Goal: Task Accomplishment & Management: Complete application form

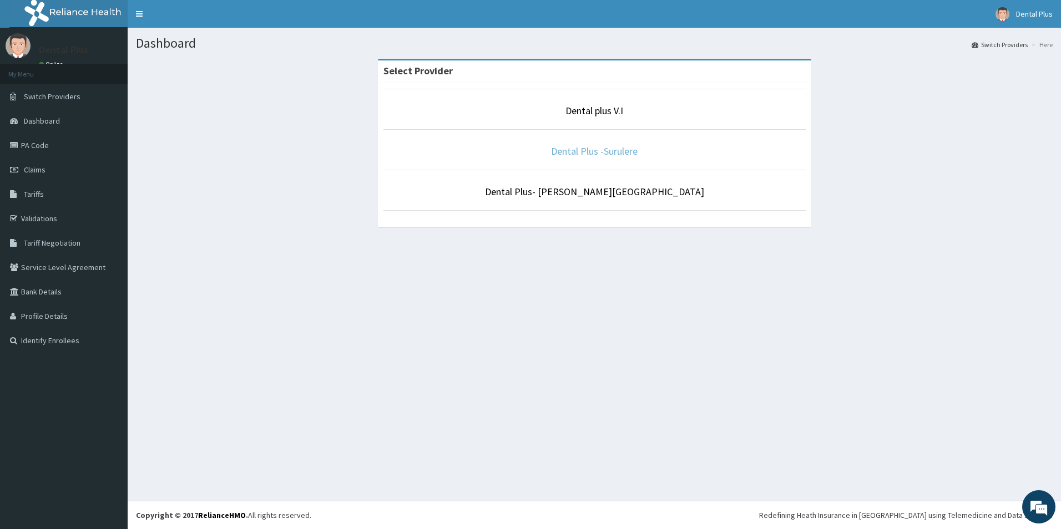
click at [599, 154] on link "Dental Plus -Surulere" at bounding box center [594, 151] width 87 height 13
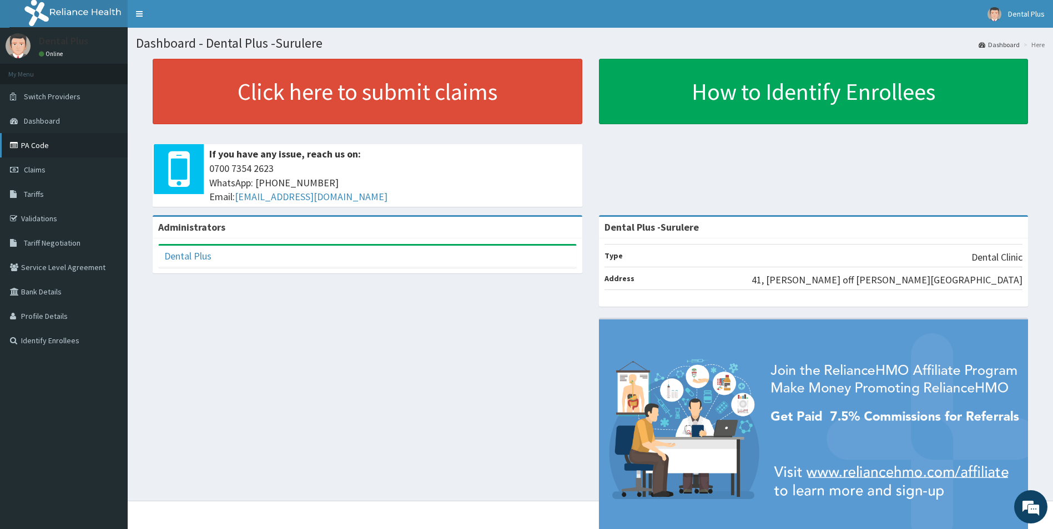
click at [51, 144] on link "PA Code" at bounding box center [64, 145] width 128 height 24
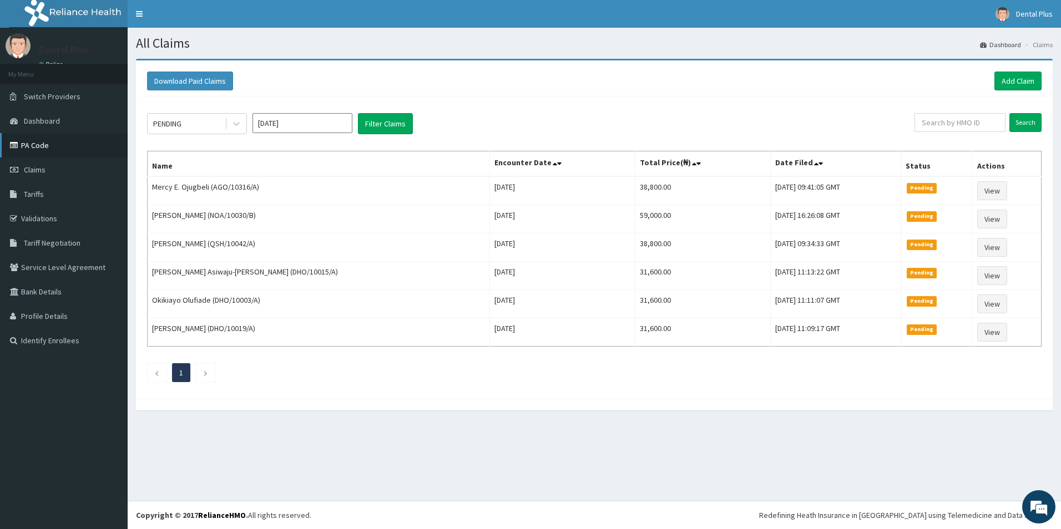
click at [51, 150] on link "PA Code" at bounding box center [64, 145] width 128 height 24
click at [1024, 80] on link "Add Claim" at bounding box center [1017, 81] width 47 height 19
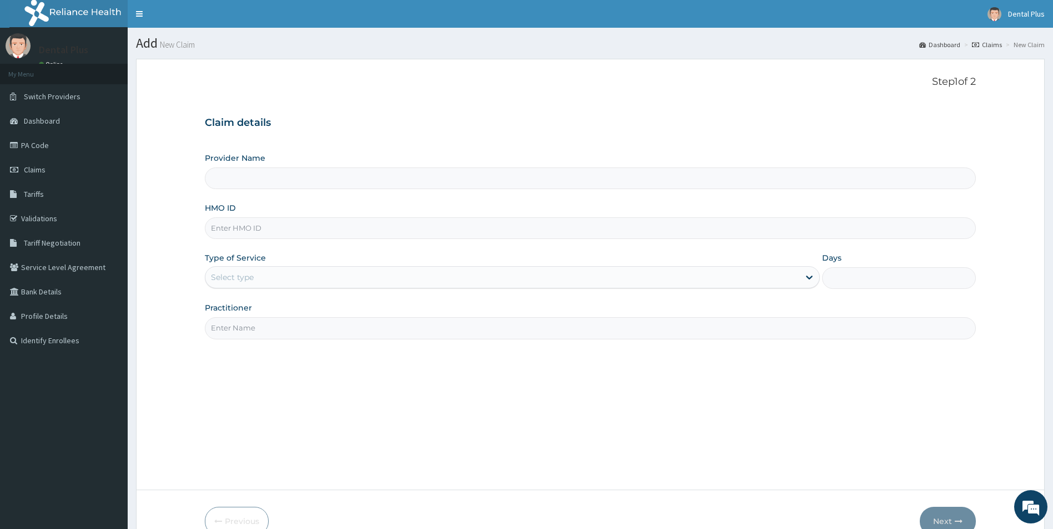
click at [257, 226] on input "HMO ID" at bounding box center [590, 229] width 771 height 22
type input "HC"
type input "Dental Plus -Surulere"
click at [284, 232] on input "HCM" at bounding box center [590, 229] width 771 height 22
type input "H"
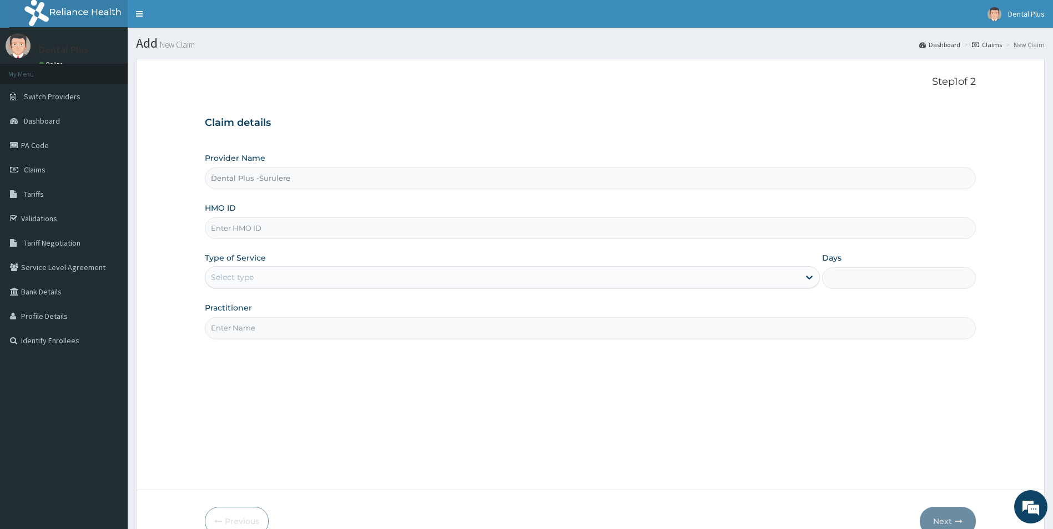
paste input "HCM/10012/A"
type input "HCM/10012/A"
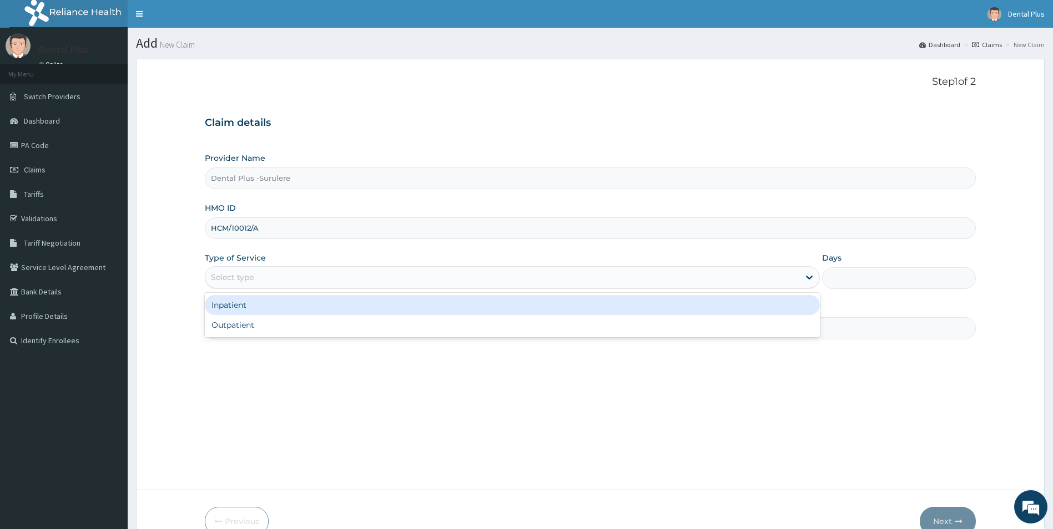
click at [353, 276] on div "Select type" at bounding box center [502, 278] width 594 height 18
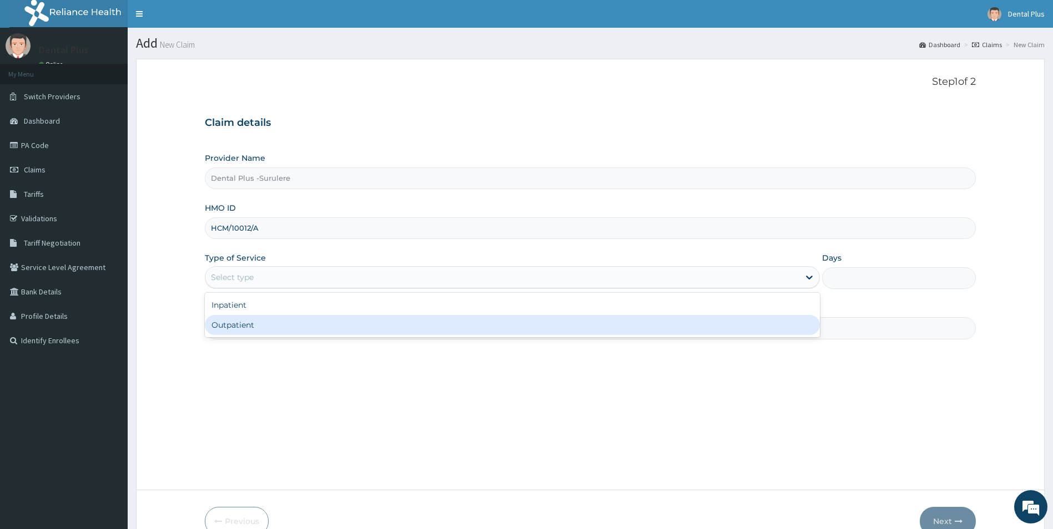
click at [333, 324] on div "Outpatient" at bounding box center [512, 325] width 615 height 20
type input "1"
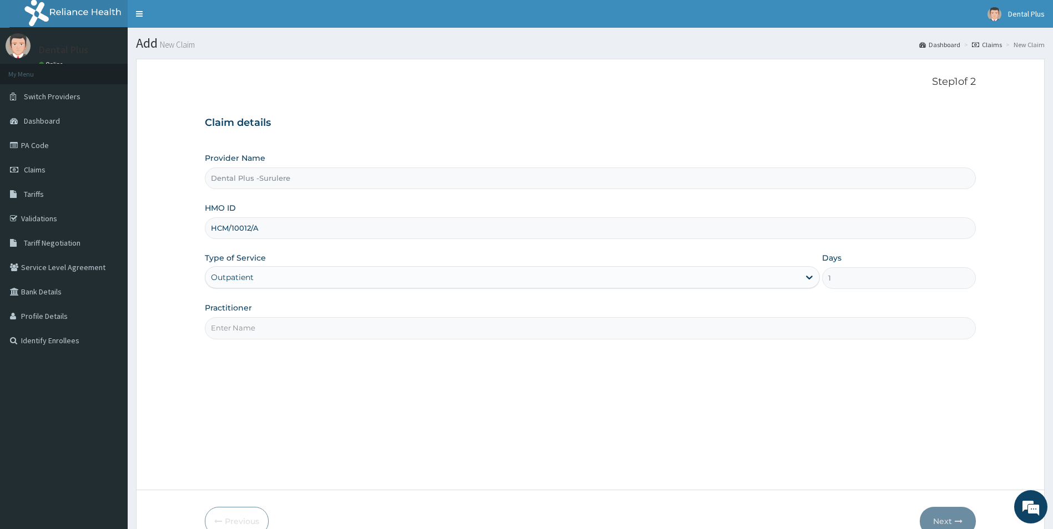
click at [330, 328] on input "Practitioner" at bounding box center [590, 328] width 771 height 22
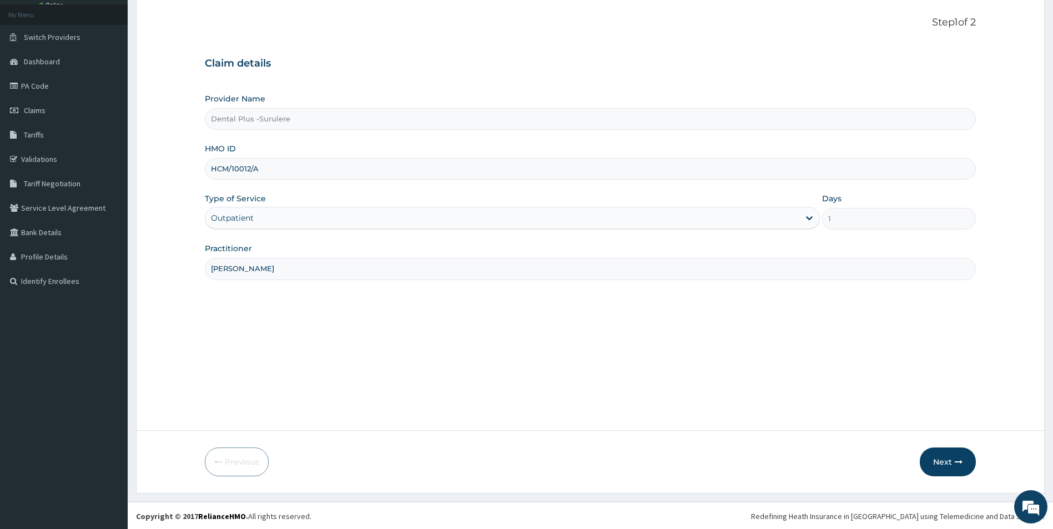
scroll to position [60, 0]
type input "DR MOYO"
click at [942, 466] on button "Next" at bounding box center [947, 461] width 56 height 29
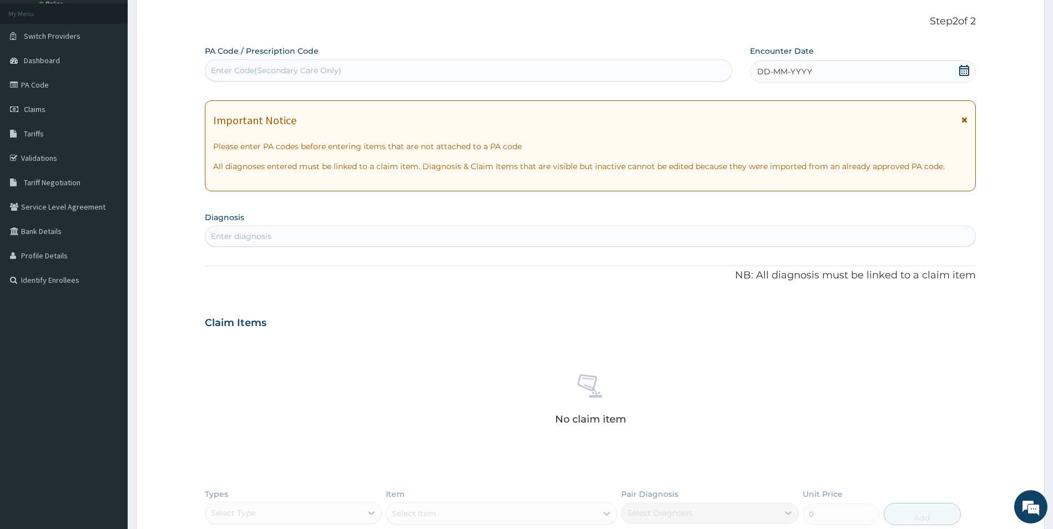
click at [260, 68] on div "Enter Code(Secondary Care Only)" at bounding box center [276, 70] width 130 height 11
paste input "HCM/10012/A"
type input "H"
click at [331, 72] on div "Enter Code(Secondary Care Only)" at bounding box center [276, 70] width 130 height 11
paste input "PA/1E3D59"
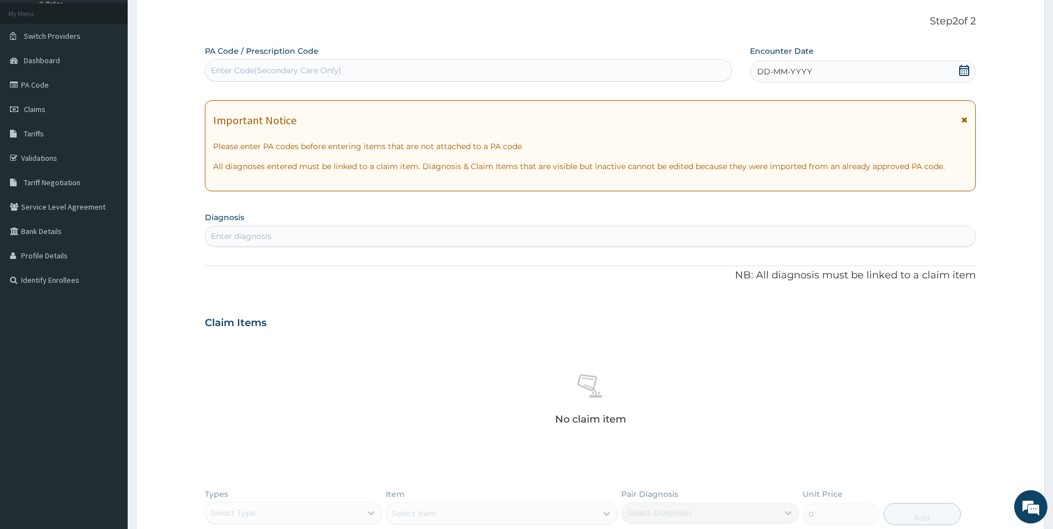
type input "PA/1E3D59"
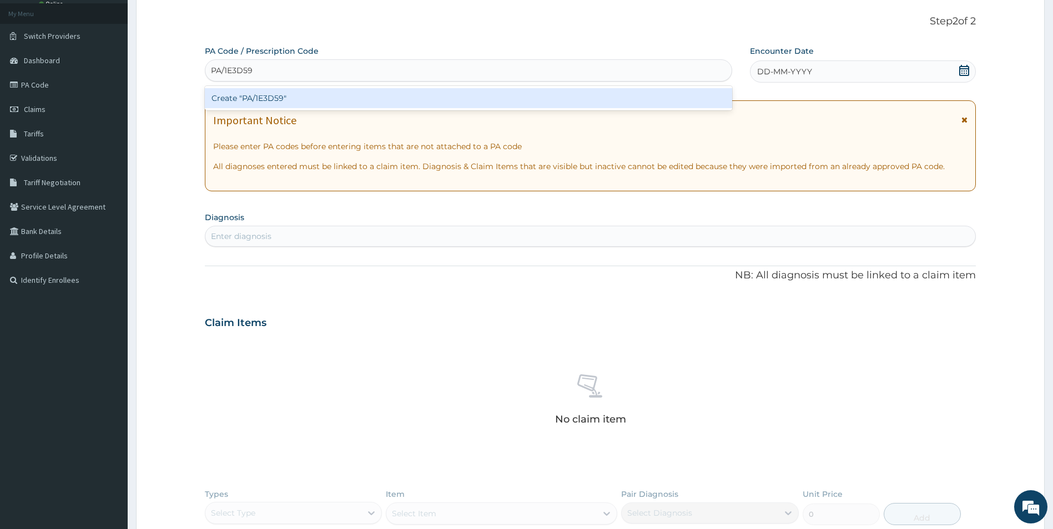
click at [339, 98] on div "Create "PA/1E3D59"" at bounding box center [468, 98] width 527 height 20
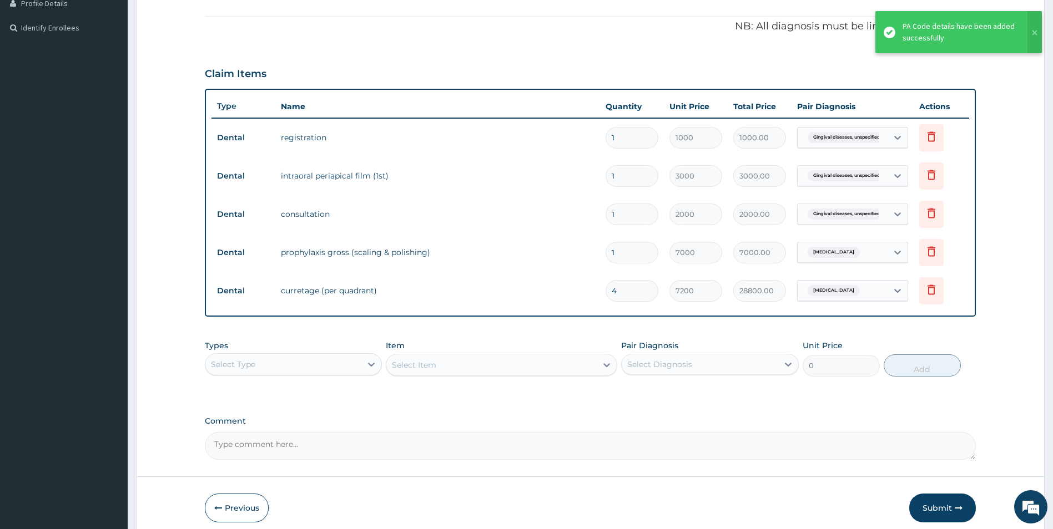
scroll to position [360, 0]
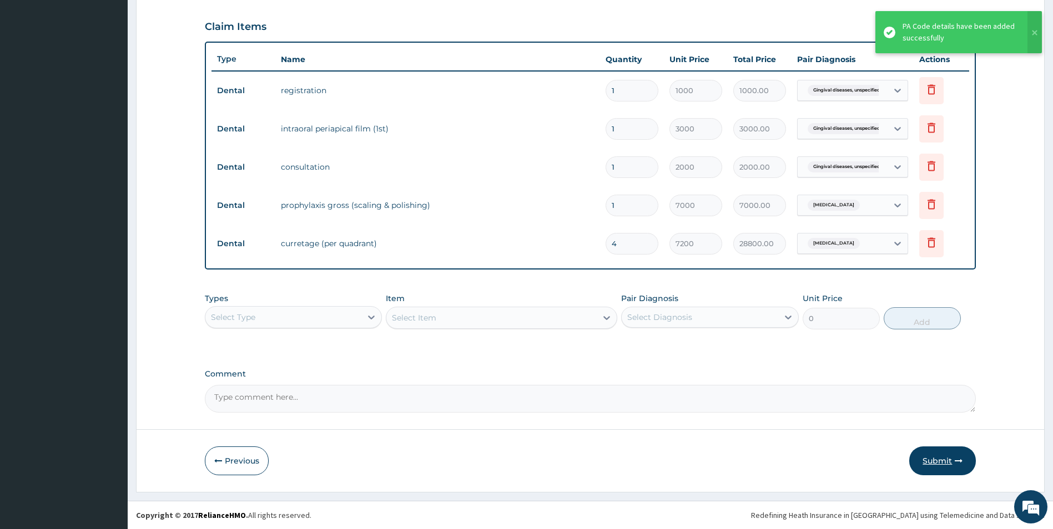
click at [934, 462] on button "Submit" at bounding box center [942, 461] width 67 height 29
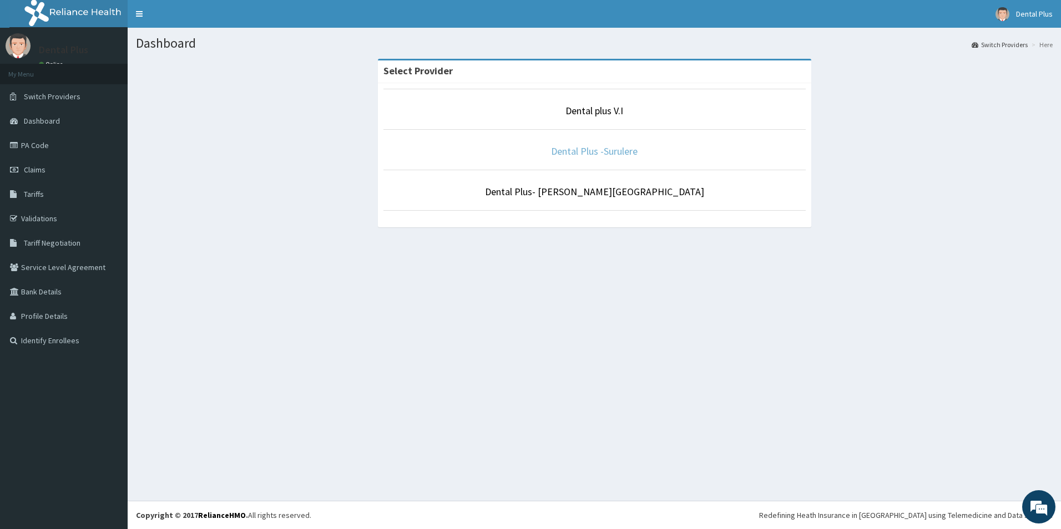
click at [580, 153] on link "Dental Plus -Surulere" at bounding box center [594, 151] width 87 height 13
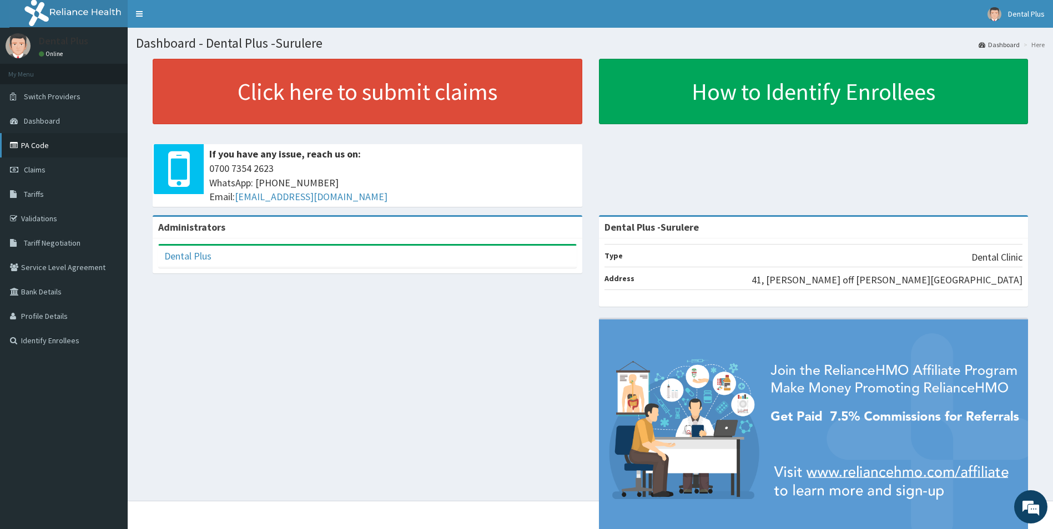
click at [54, 145] on link "PA Code" at bounding box center [64, 145] width 128 height 24
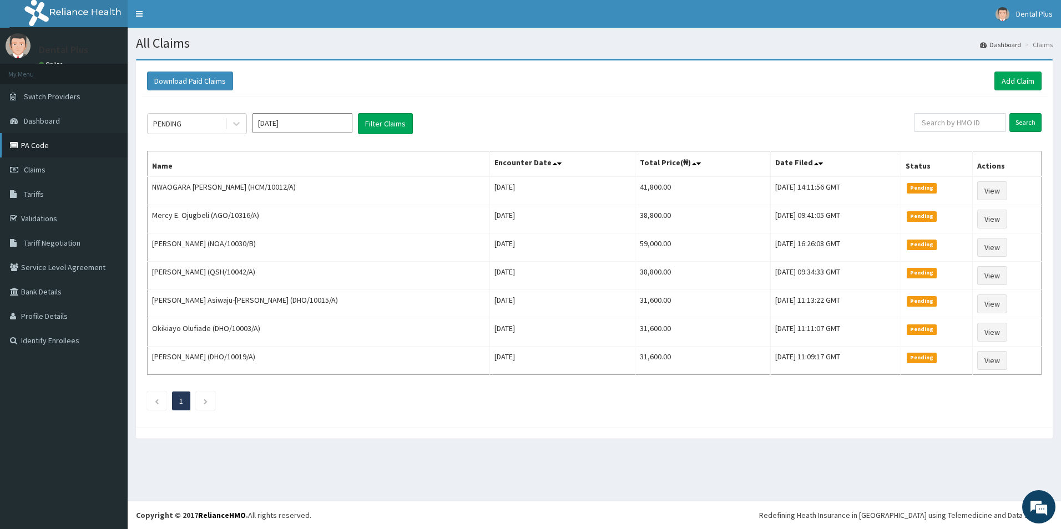
click at [39, 147] on link "PA Code" at bounding box center [64, 145] width 128 height 24
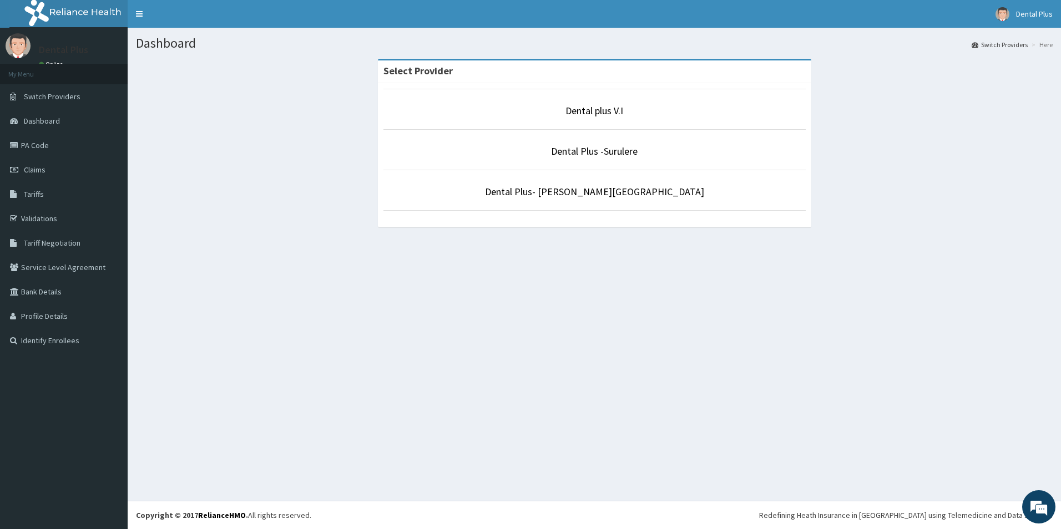
click at [601, 159] on li "Dental Plus -Surulere" at bounding box center [594, 149] width 422 height 41
click at [604, 152] on link "Dental Plus -Surulere" at bounding box center [594, 151] width 87 height 13
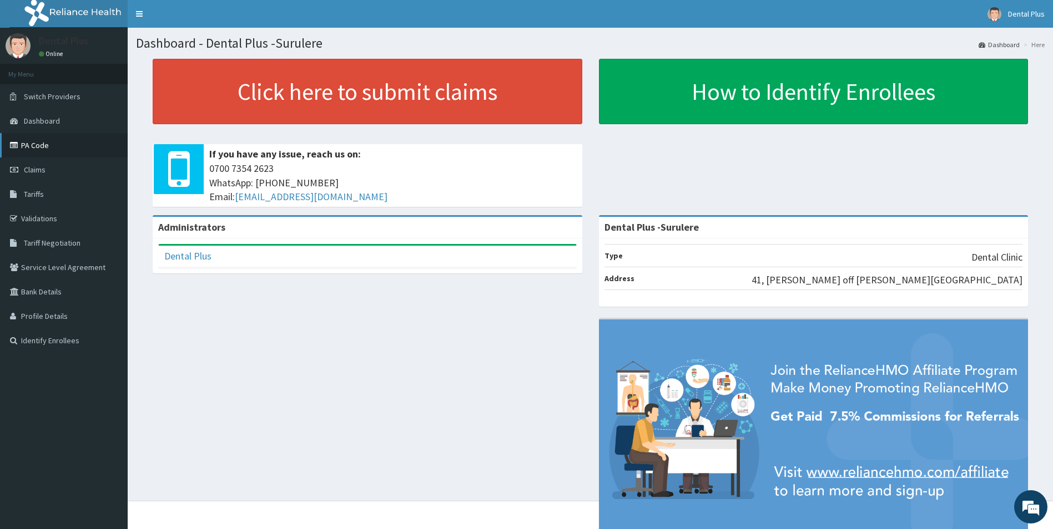
click at [69, 148] on link "PA Code" at bounding box center [64, 145] width 128 height 24
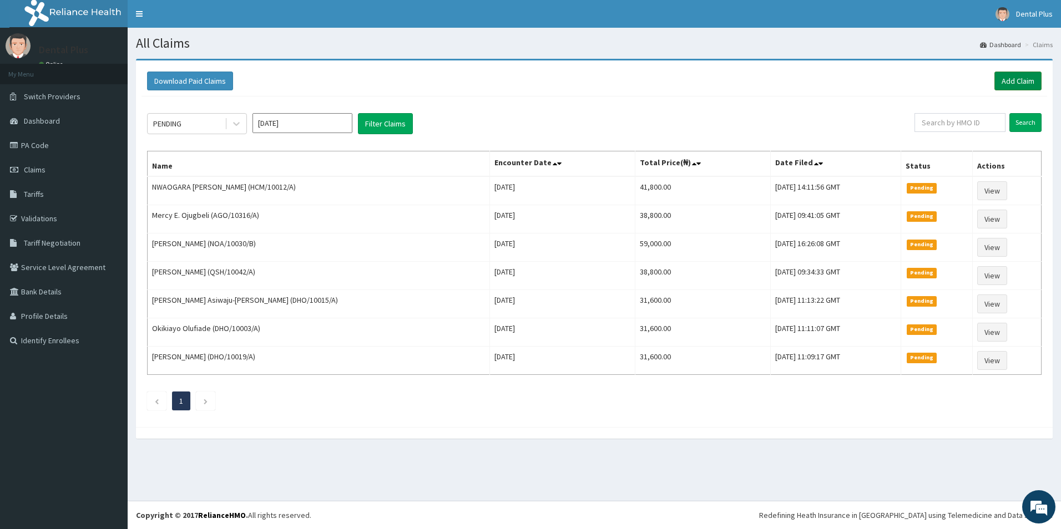
click at [1021, 81] on link "Add Claim" at bounding box center [1017, 81] width 47 height 19
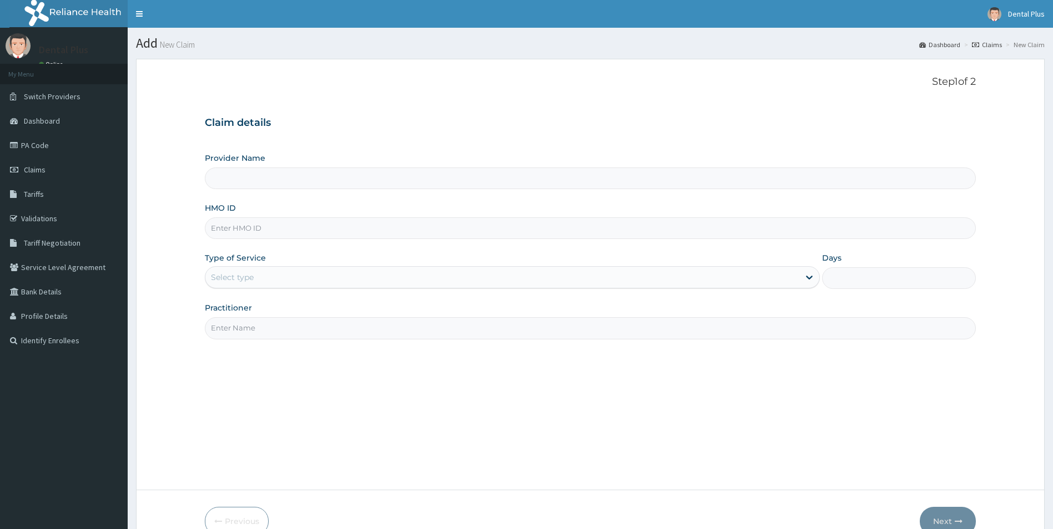
click at [243, 234] on input "HMO ID" at bounding box center [590, 229] width 771 height 22
type input "Dental Plus -Surulere"
paste input "CAX/10056/A"
type input "CAX/10056/A"
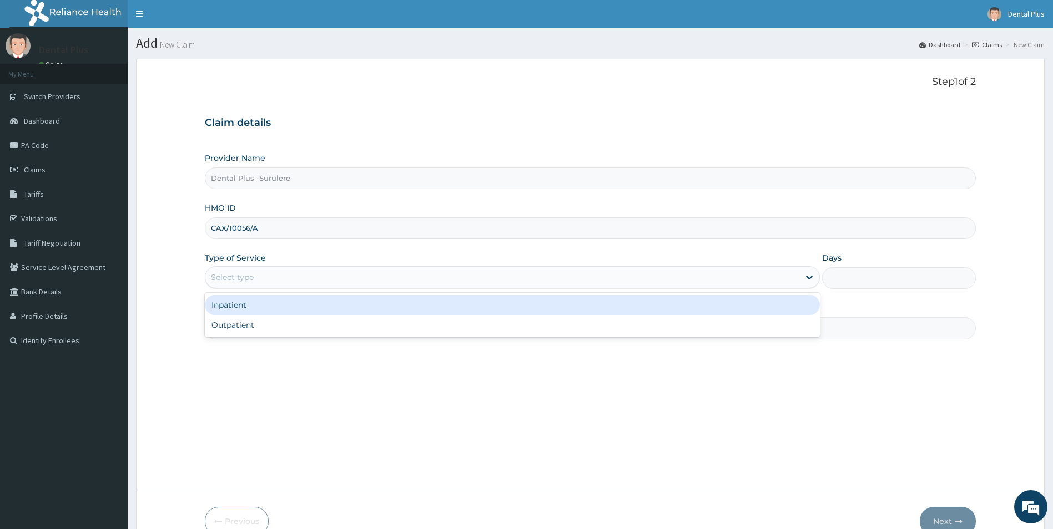
click at [269, 279] on div "Select type" at bounding box center [502, 278] width 594 height 18
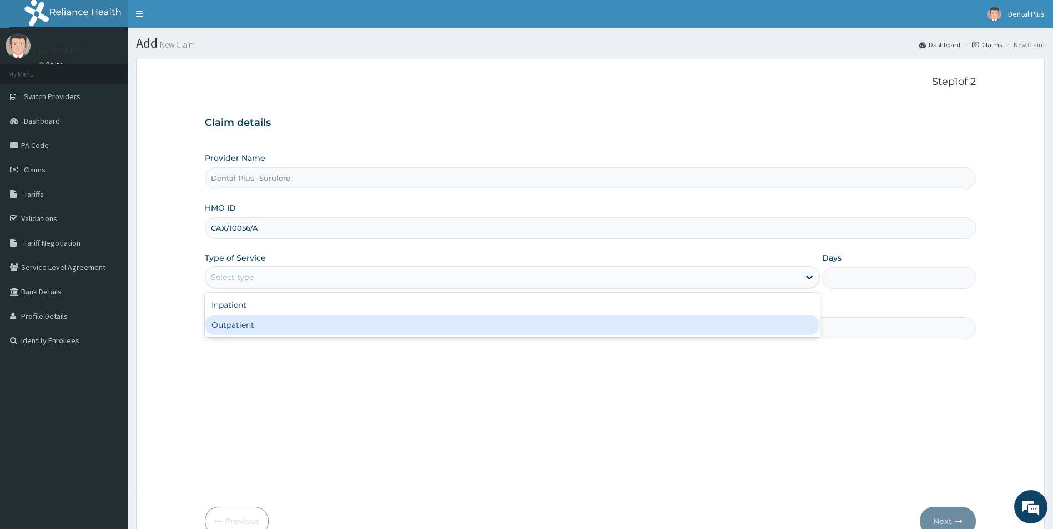
click at [269, 321] on div "Outpatient" at bounding box center [512, 325] width 615 height 20
type input "1"
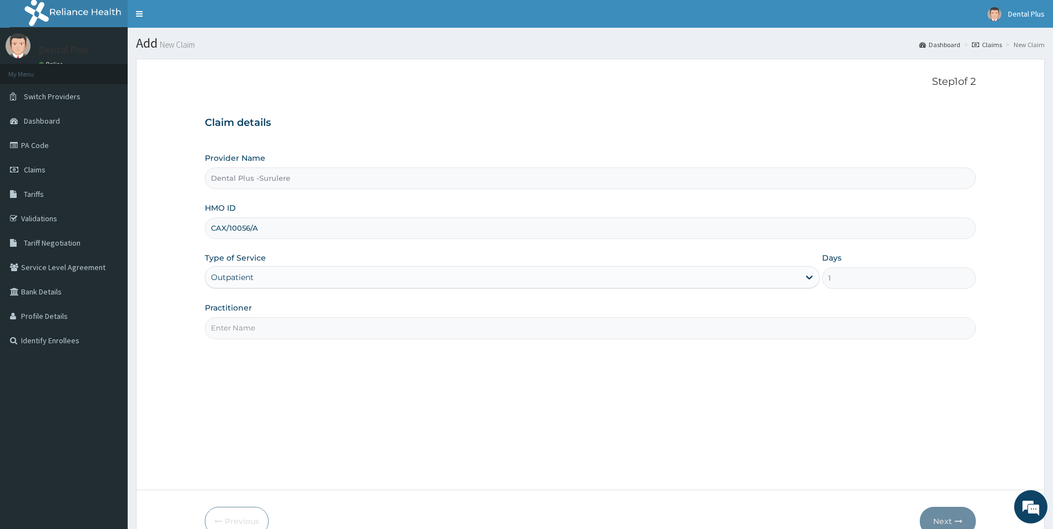
click at [290, 330] on input "Practitioner" at bounding box center [590, 328] width 771 height 22
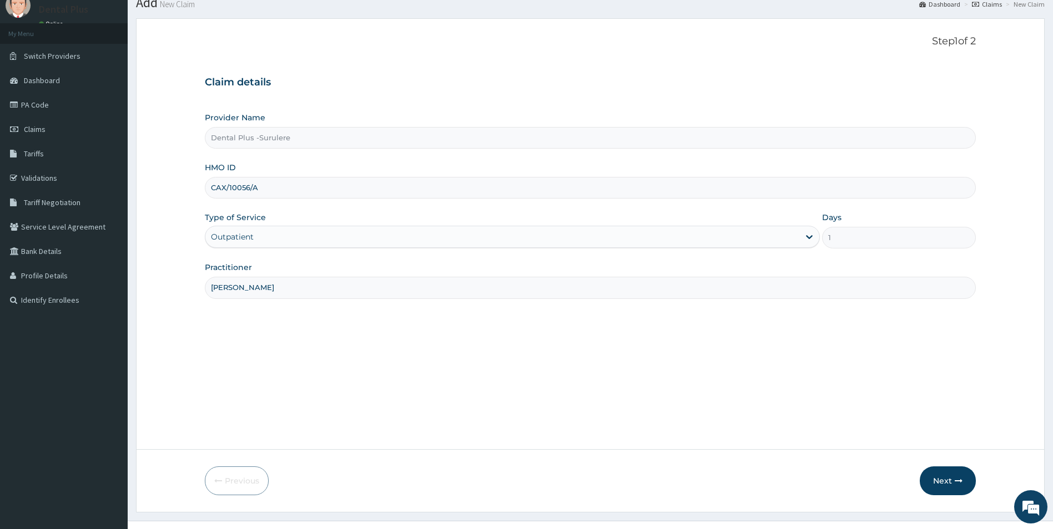
scroll to position [60, 0]
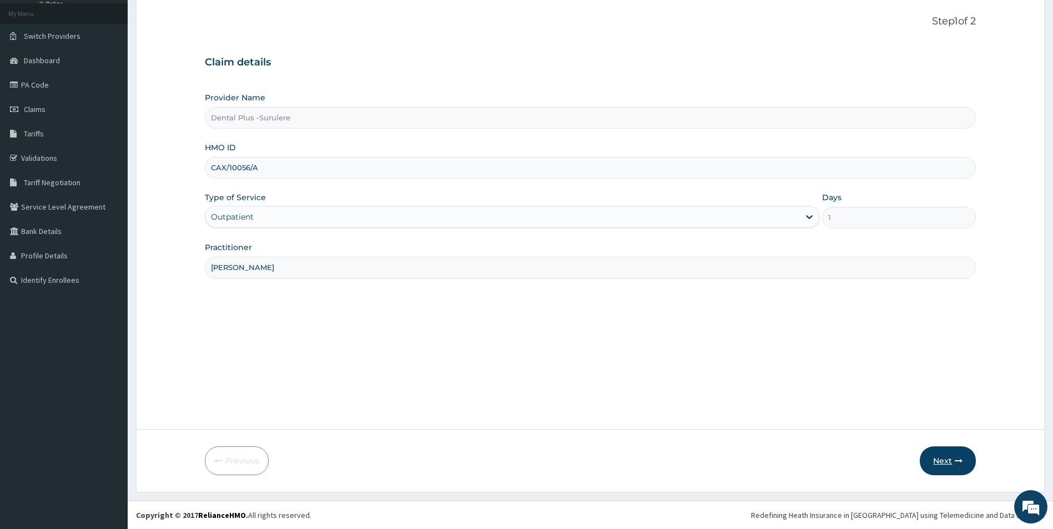
type input "DR MOYO"
click at [941, 463] on button "Next" at bounding box center [947, 461] width 56 height 29
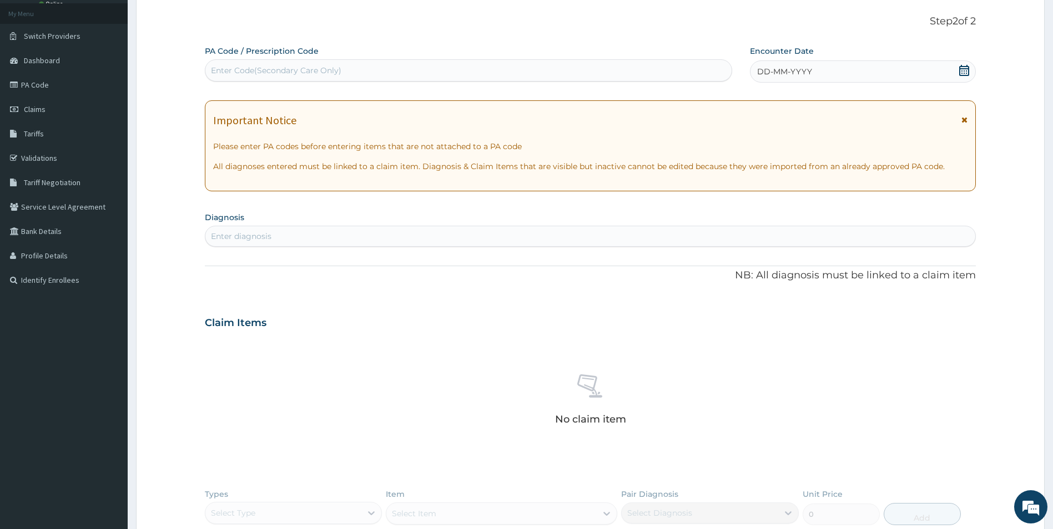
click at [309, 66] on div "Enter Code(Secondary Care Only)" at bounding box center [276, 70] width 130 height 11
paste input "PA/7BD1EE"
type input "PA/7BD1EE"
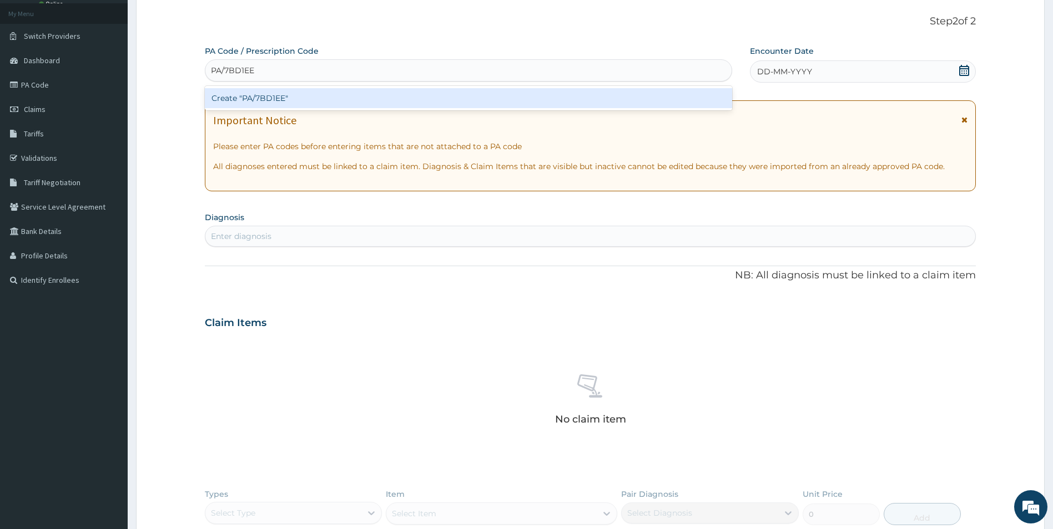
click at [309, 89] on div "Create "PA/7BD1EE"" at bounding box center [468, 98] width 527 height 20
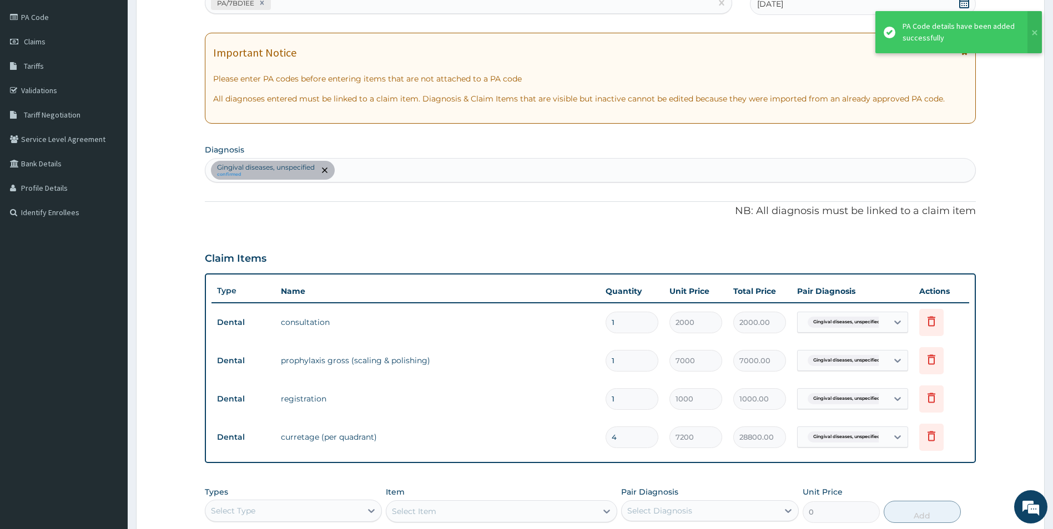
scroll to position [282, 0]
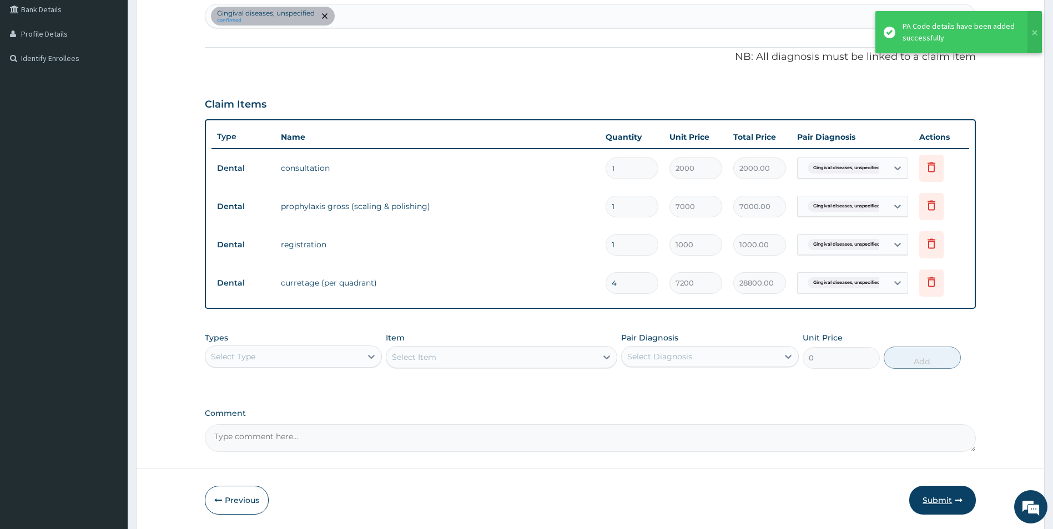
click at [939, 501] on button "Submit" at bounding box center [942, 500] width 67 height 29
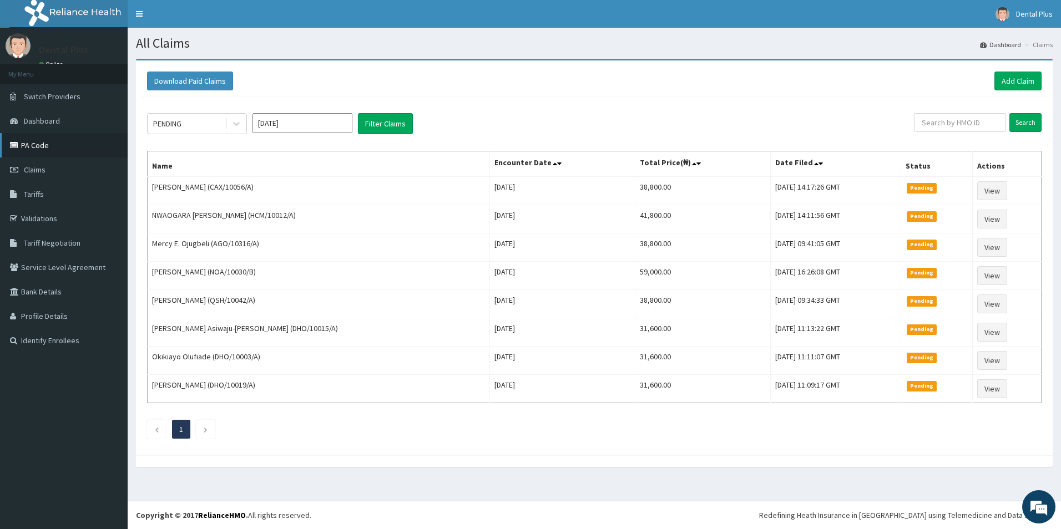
click at [31, 147] on link "PA Code" at bounding box center [64, 145] width 128 height 24
click at [1022, 78] on link "Add Claim" at bounding box center [1017, 81] width 47 height 19
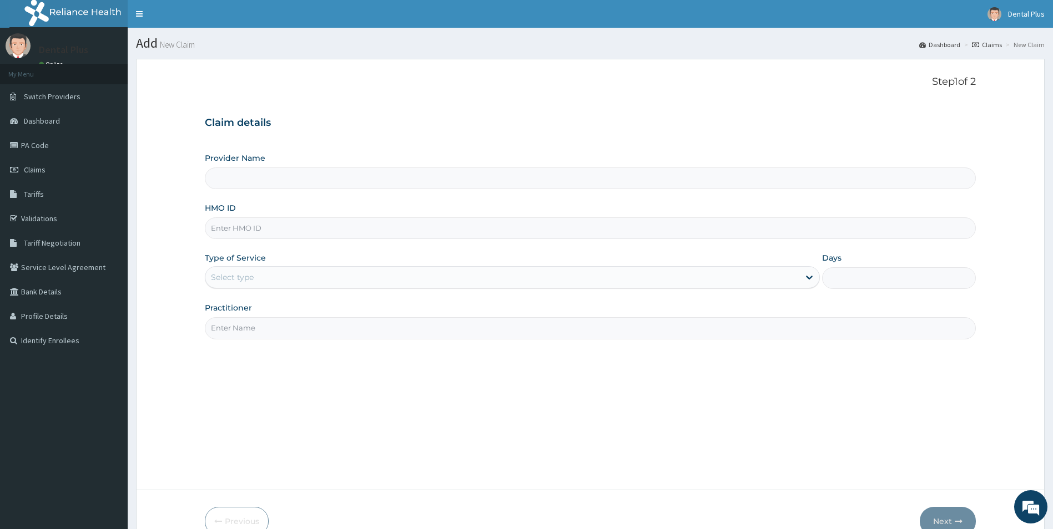
drag, startPoint x: 306, startPoint y: 178, endPoint x: 304, endPoint y: 203, distance: 25.6
click at [304, 184] on input "Provider Name" at bounding box center [590, 179] width 771 height 22
click at [304, 222] on input "HMO ID" at bounding box center [590, 229] width 771 height 22
paste input "URI/10245/A"
type input "URI/10245/A"
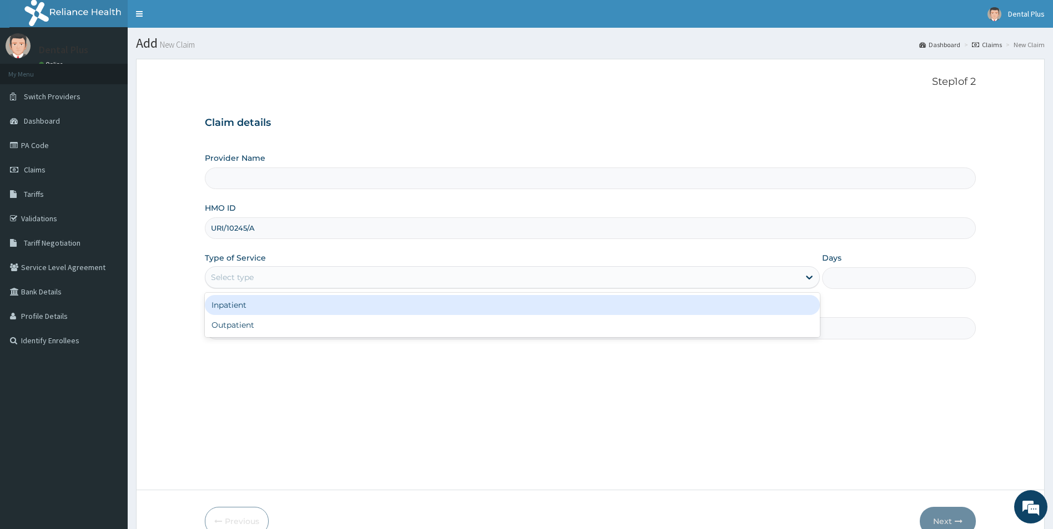
click at [302, 270] on div "Select type" at bounding box center [502, 278] width 594 height 18
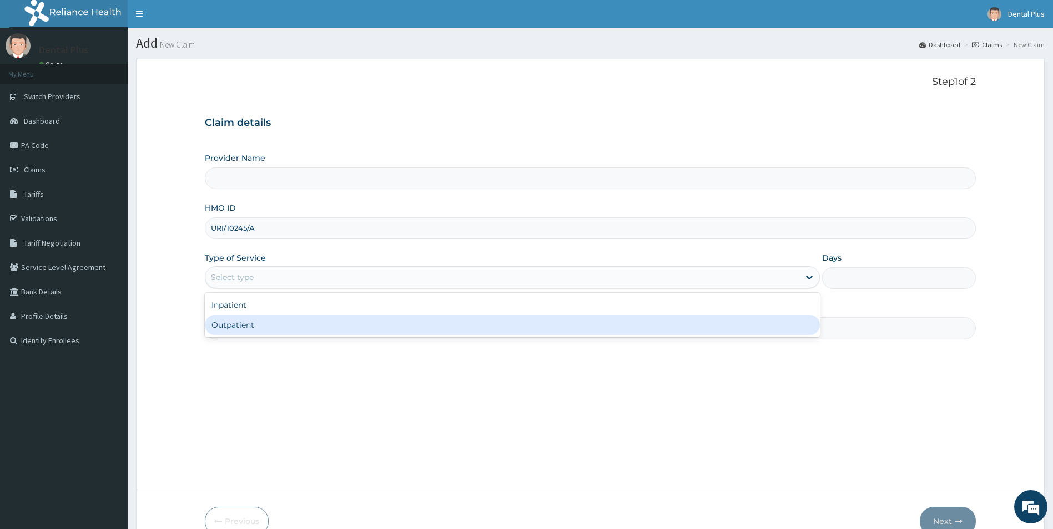
click at [296, 328] on div "Outpatient" at bounding box center [512, 325] width 615 height 20
type input "1"
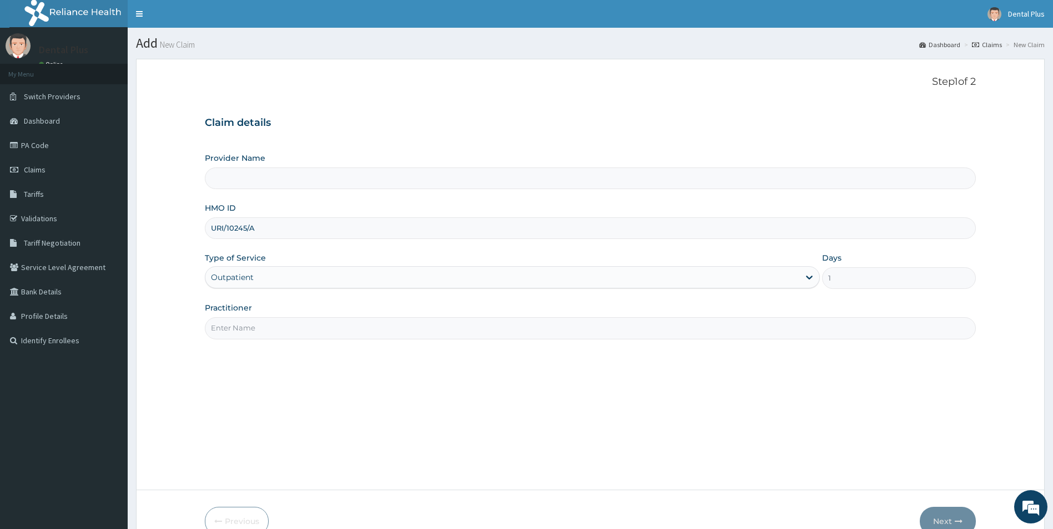
type input "Dental Plus -Surulere"
click at [306, 325] on input "Practitioner" at bounding box center [590, 328] width 771 height 22
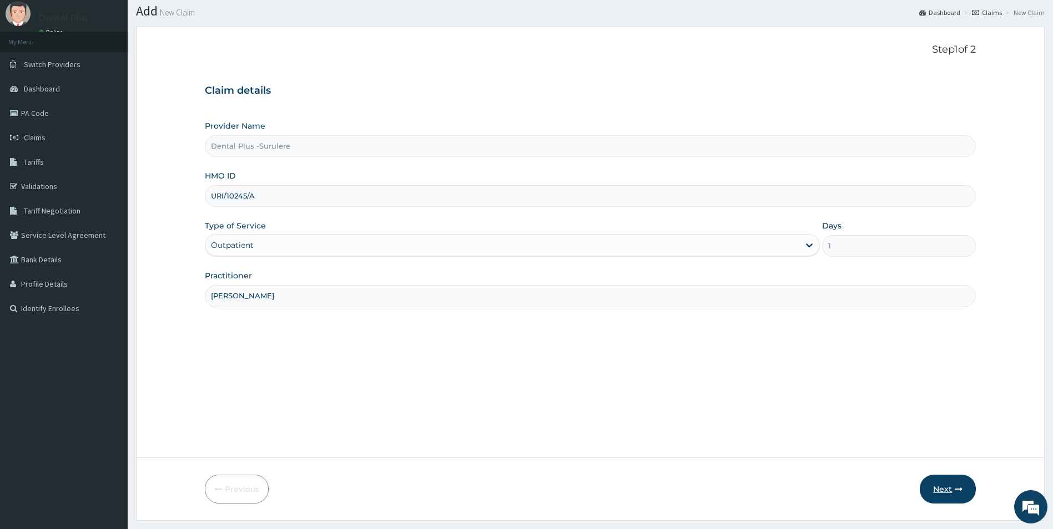
scroll to position [60, 0]
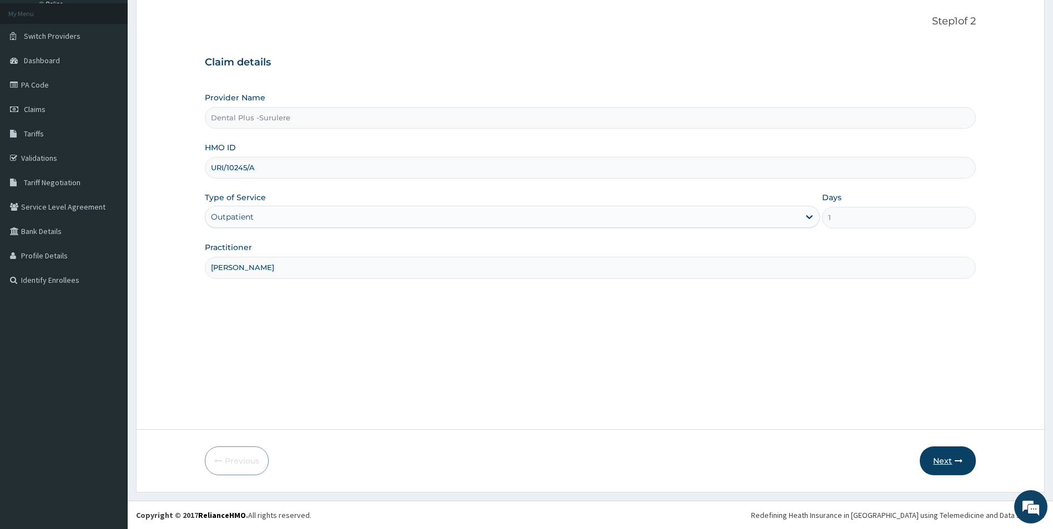
type input "DR MOYO"
click at [938, 458] on button "Next" at bounding box center [947, 461] width 56 height 29
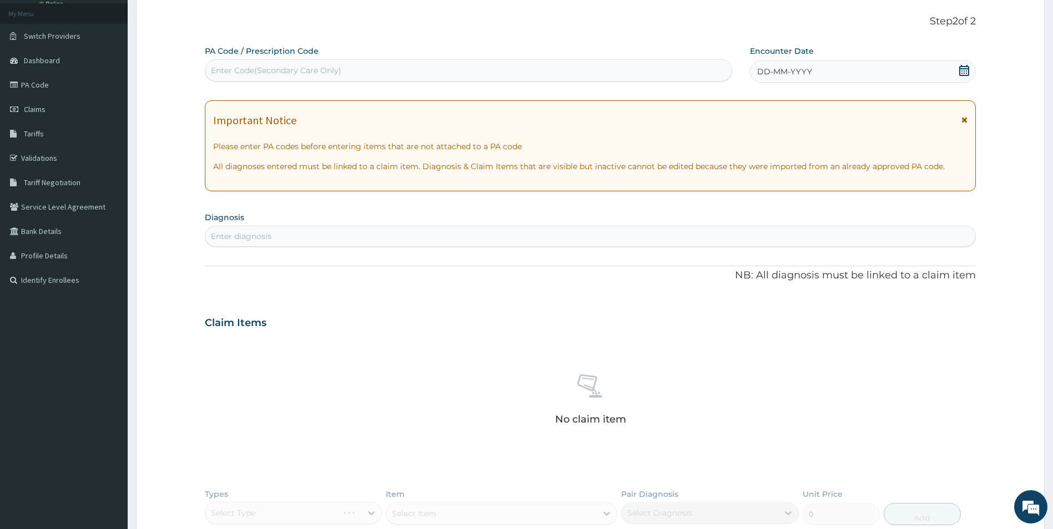
scroll to position [0, 0]
click at [346, 67] on div "Enter Code(Secondary Care Only)" at bounding box center [468, 71] width 526 height 18
paste input "PA/7A1DE8"
type input "PA/7A1DE8"
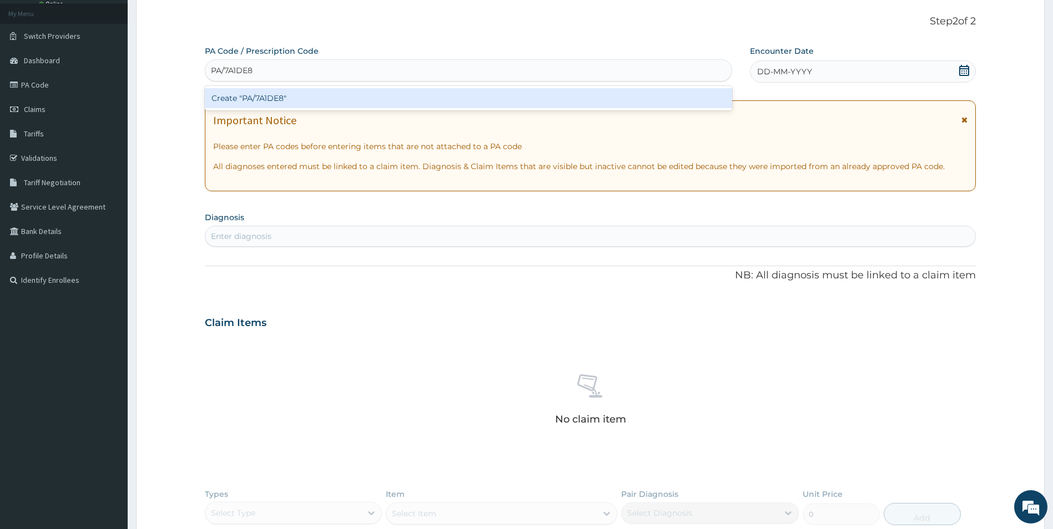
click at [336, 97] on div "Create "PA/7A1DE8"" at bounding box center [468, 98] width 527 height 20
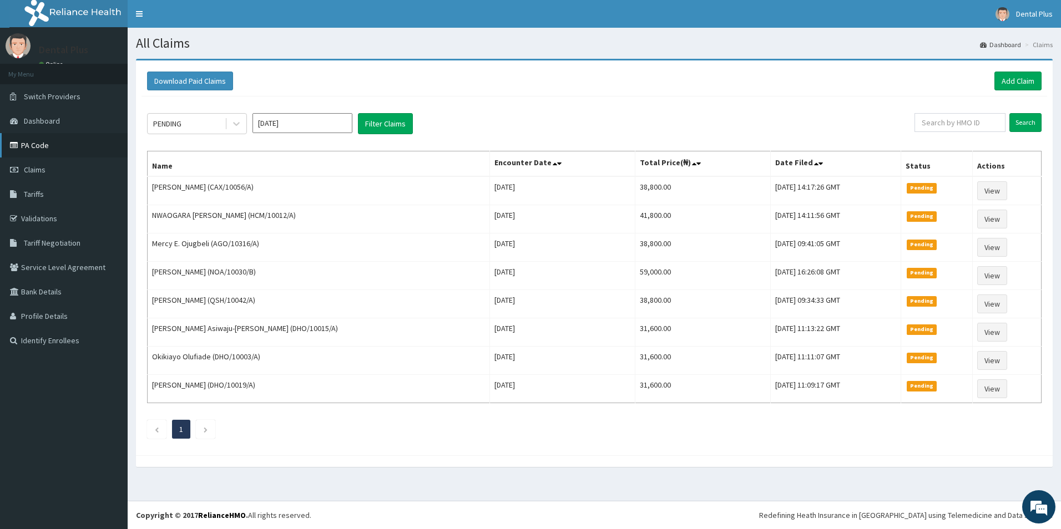
click at [49, 140] on link "PA Code" at bounding box center [64, 145] width 128 height 24
click at [1018, 76] on link "Add Claim" at bounding box center [1017, 81] width 47 height 19
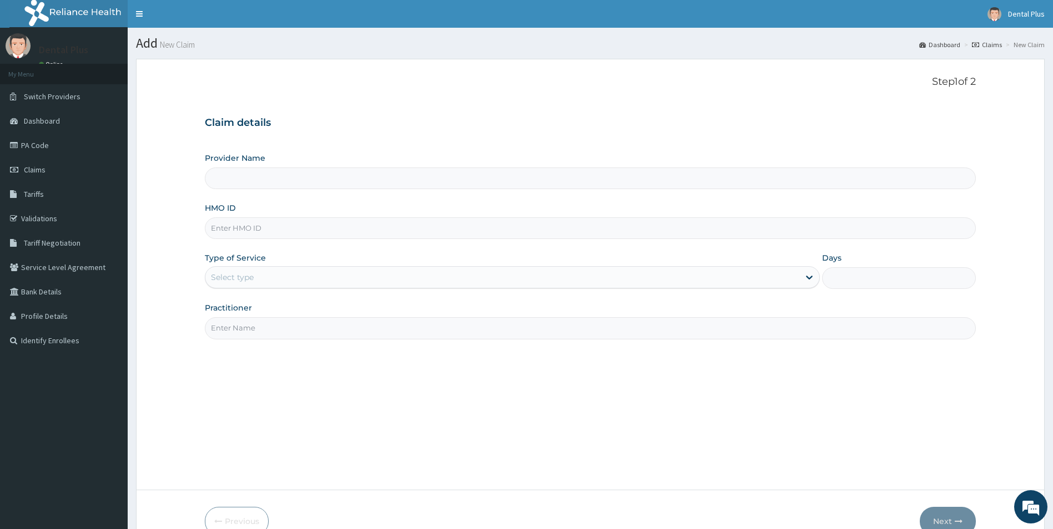
type input "Dental Plus -Surulere"
click at [274, 237] on input "HMO ID" at bounding box center [590, 229] width 771 height 22
paste input "BKS/10015/B"
type input "BKS/10015/B"
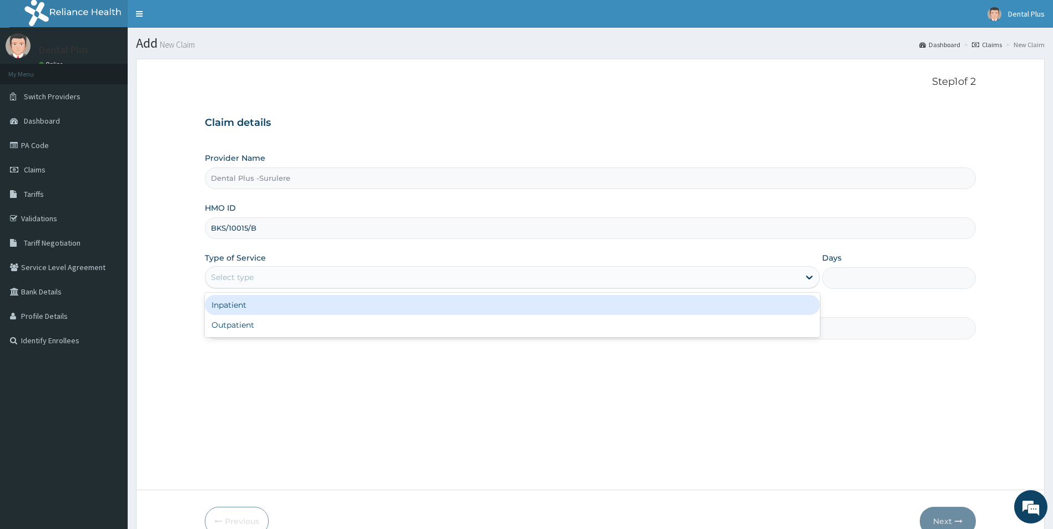
drag, startPoint x: 284, startPoint y: 267, endPoint x: 281, endPoint y: 291, distance: 24.0
click at [282, 269] on div "Select type" at bounding box center [512, 277] width 615 height 22
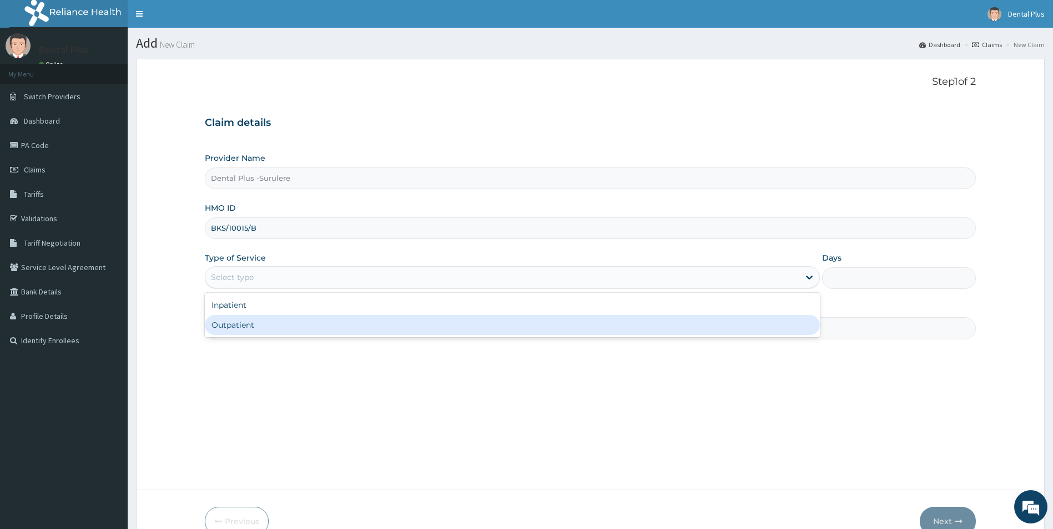
click at [275, 328] on div "Outpatient" at bounding box center [512, 325] width 615 height 20
type input "1"
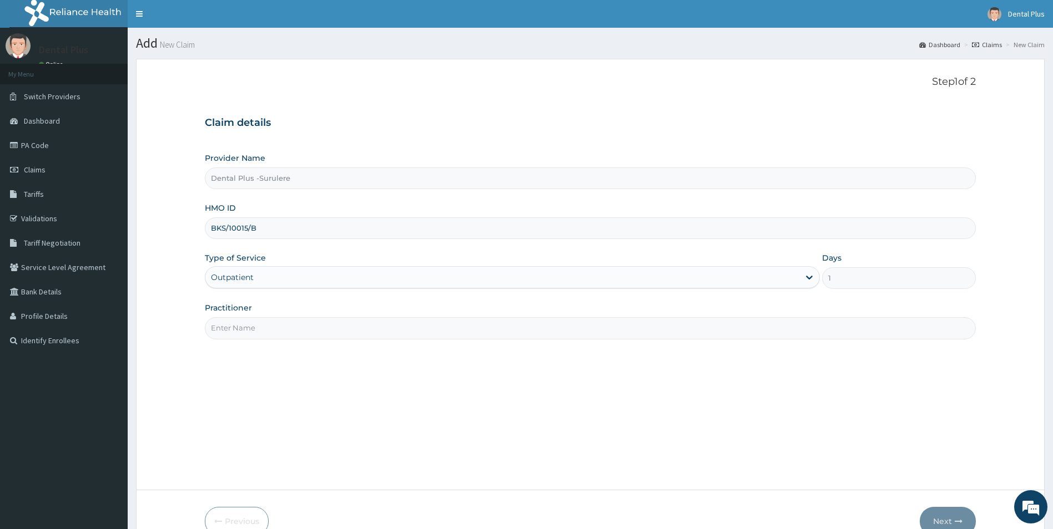
click at [579, 331] on input "Practitioner" at bounding box center [590, 328] width 771 height 22
type input "DR MOYO"
click at [942, 519] on button "Next" at bounding box center [947, 521] width 56 height 29
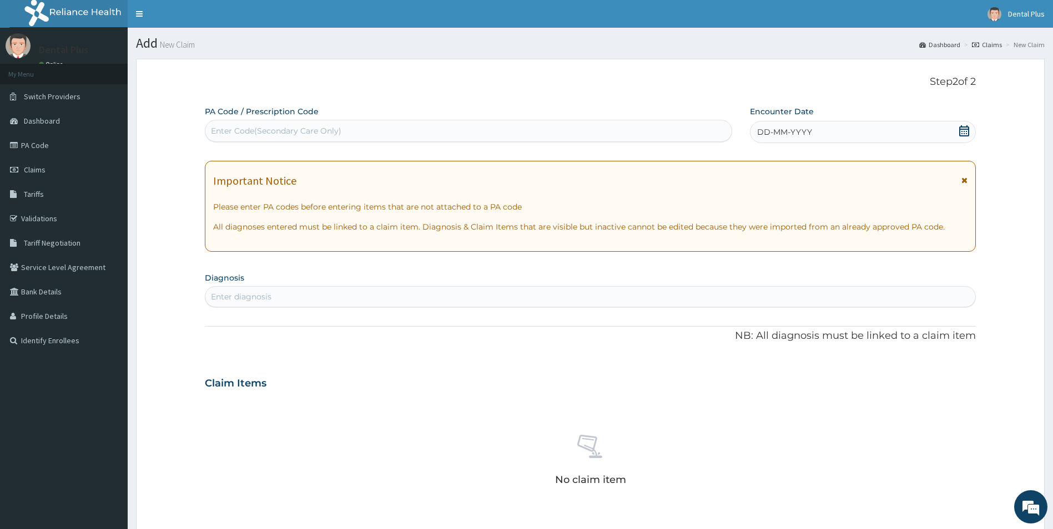
click at [326, 127] on div "Enter Code(Secondary Care Only)" at bounding box center [276, 130] width 130 height 11
paste input "PA/736FA5"
type input "PA/736FA5"
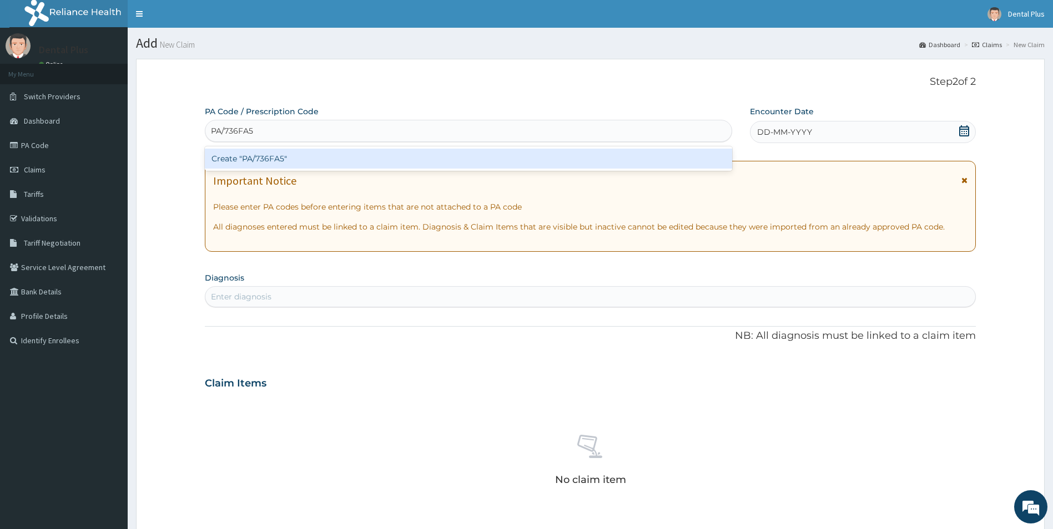
click at [321, 163] on div "Create "PA/736FA5"" at bounding box center [468, 159] width 527 height 20
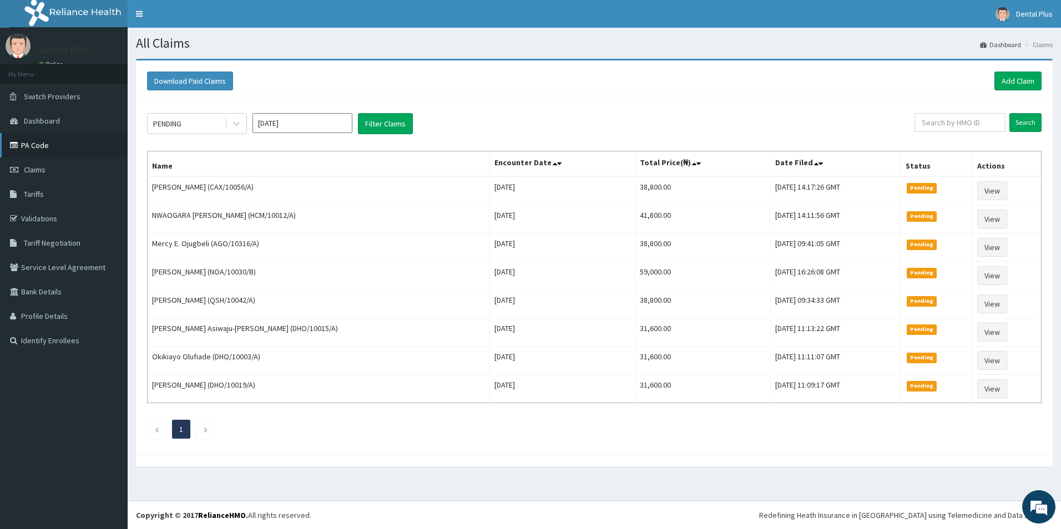
click at [19, 149] on icon at bounding box center [15, 145] width 11 height 8
